Goal: Find specific page/section: Find specific page/section

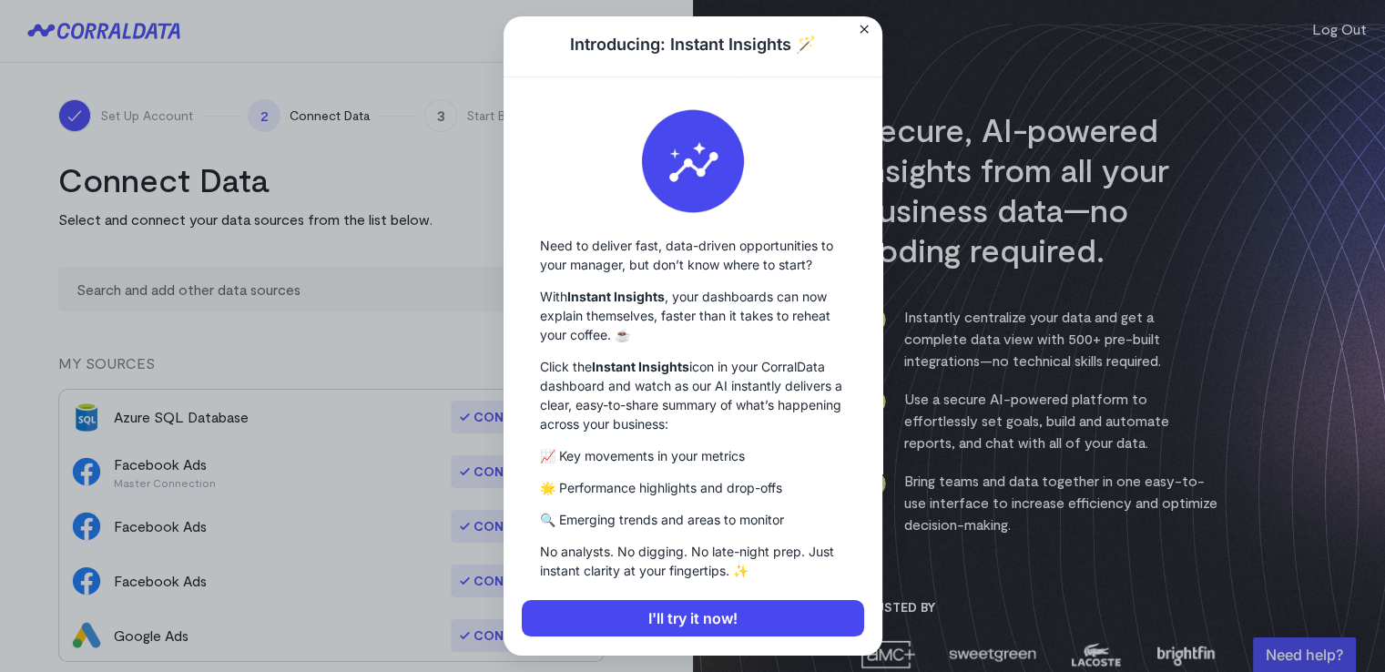
scroll to position [23, 0]
click at [342, 335] on div at bounding box center [692, 336] width 1385 height 672
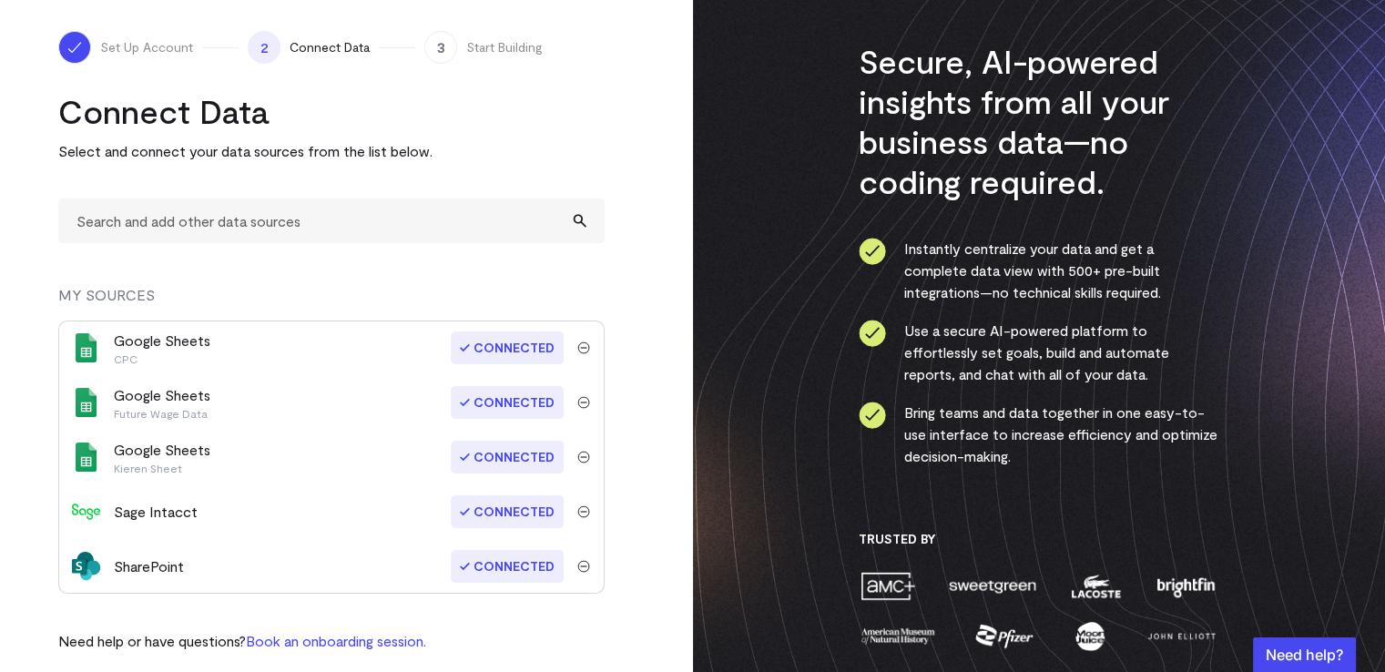
scroll to position [85, 0]
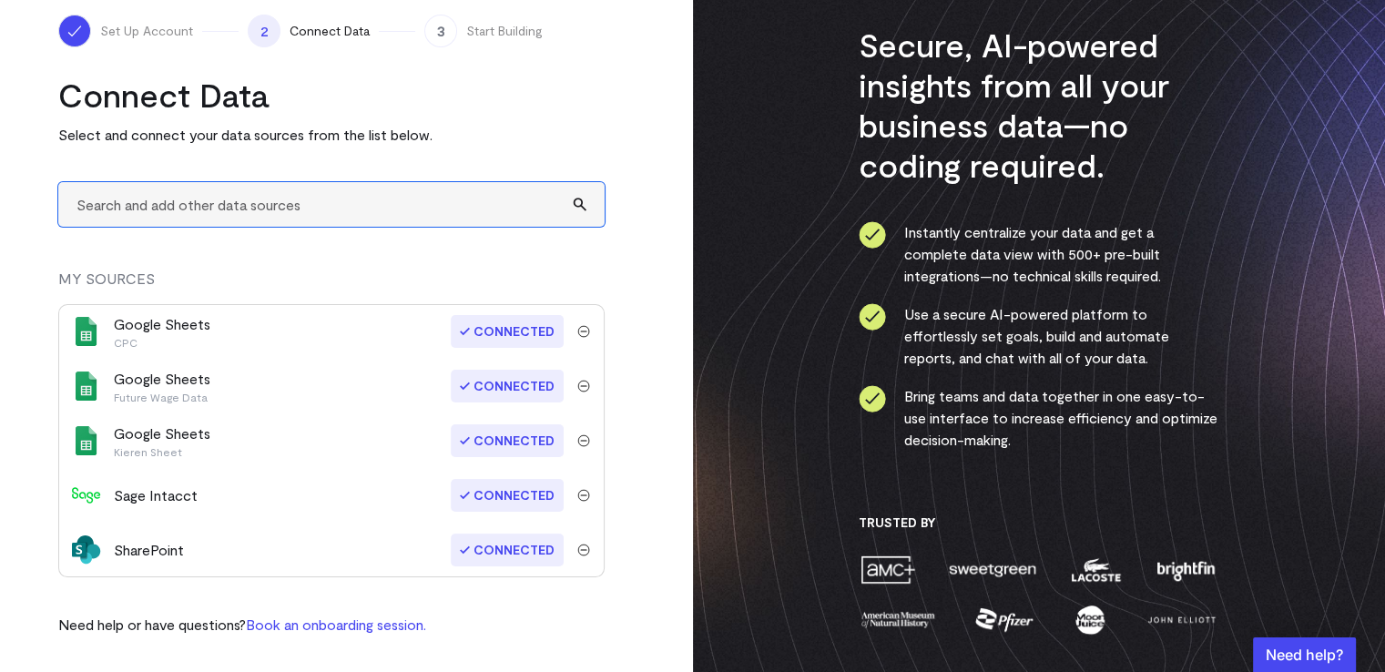
click at [237, 222] on input "text" at bounding box center [331, 204] width 546 height 45
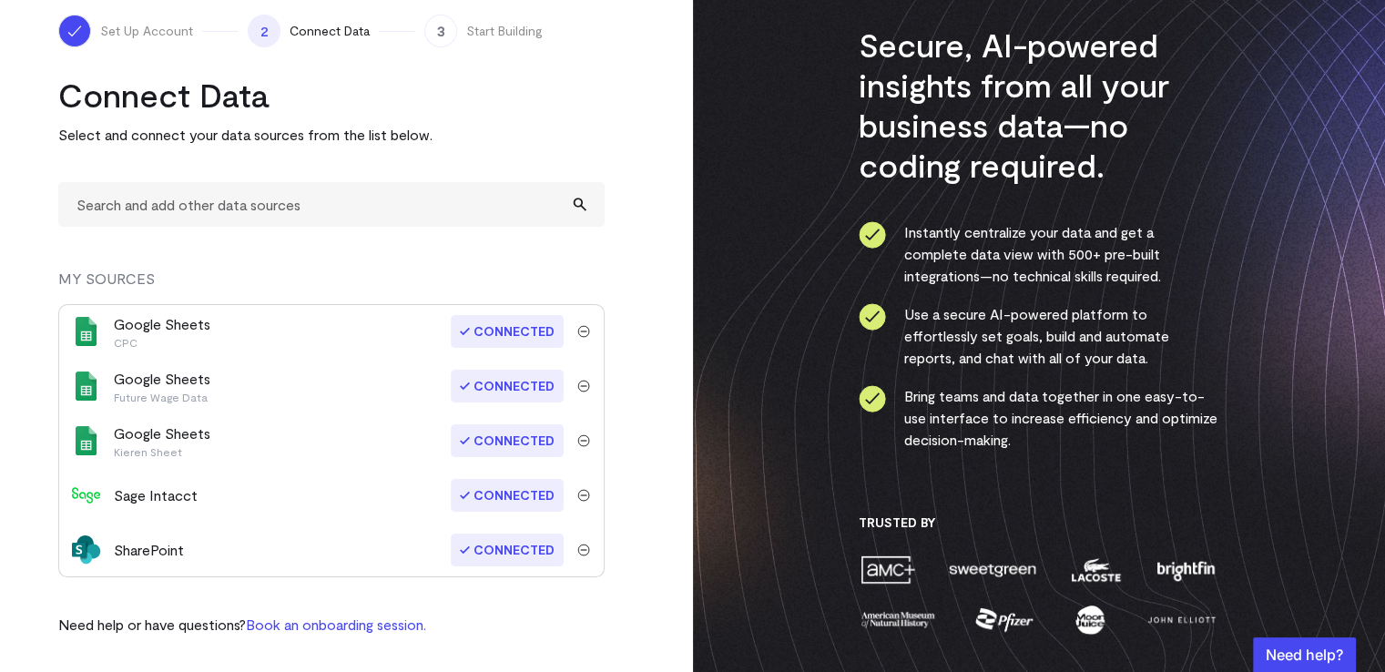
click at [1289, 655] on div "button" at bounding box center [1304, 654] width 103 height 35
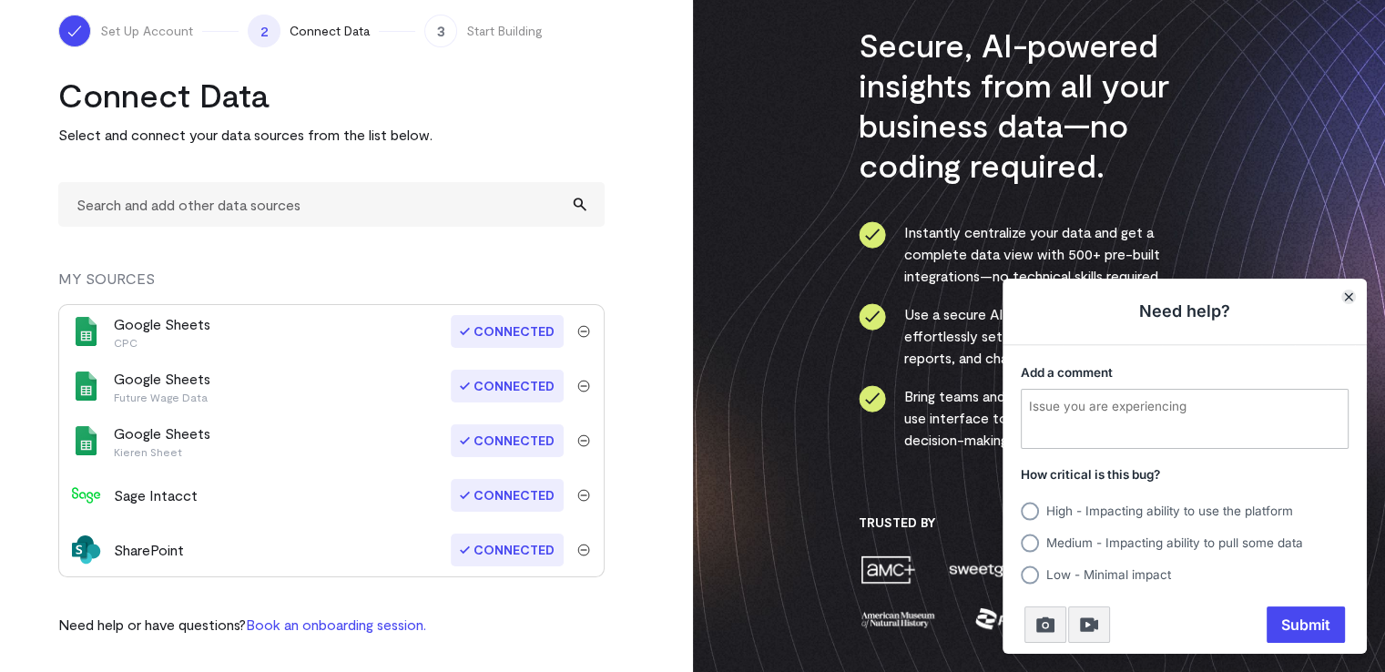
click at [1348, 296] on icon "Close" at bounding box center [1348, 296] width 7 height 7
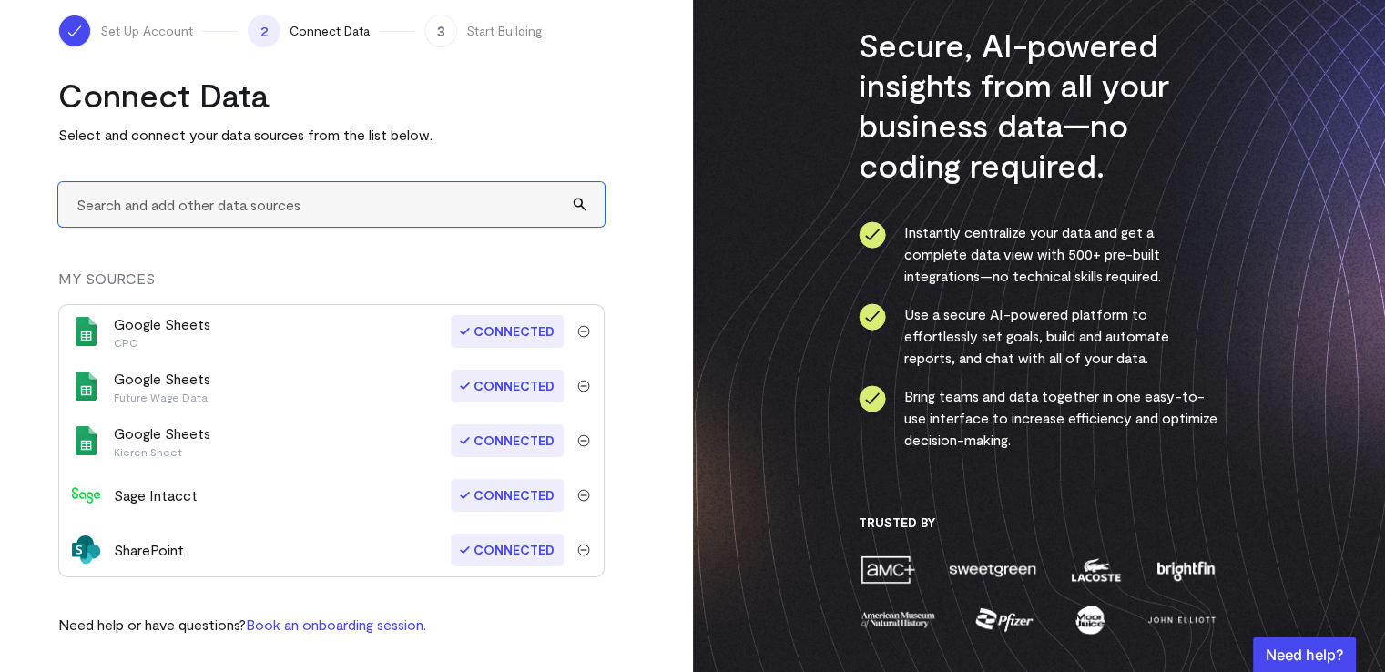
click at [174, 200] on input "text" at bounding box center [331, 204] width 546 height 45
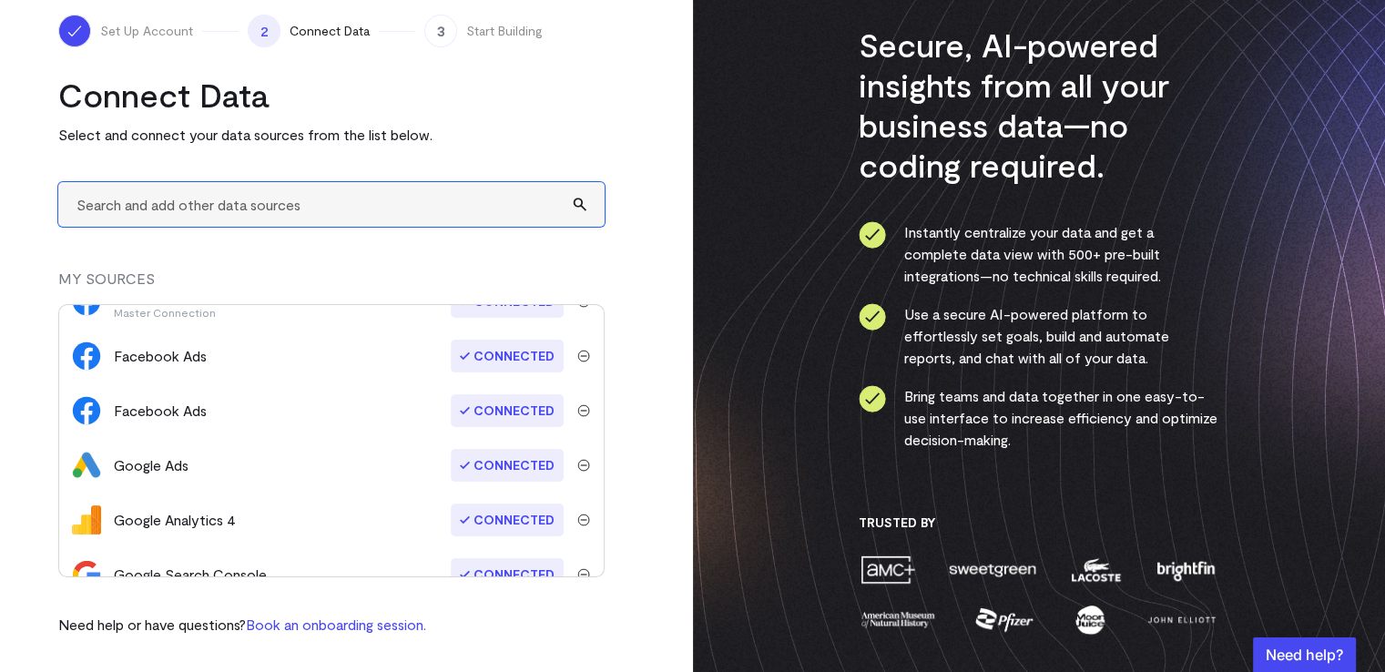
scroll to position [0, 0]
